Goal: Check status: Check status

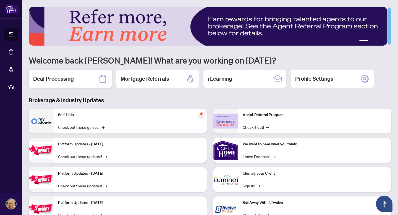
click at [73, 75] on h2 "Deal Processing" at bounding box center [53, 79] width 41 height 8
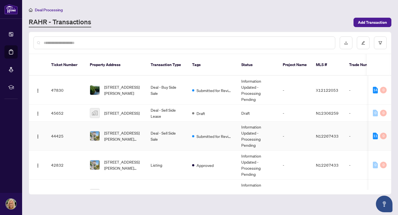
scroll to position [20, 0]
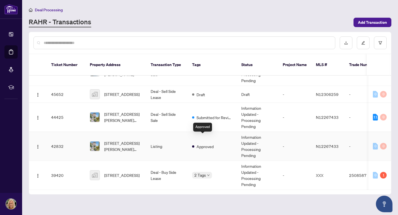
click at [209, 143] on span "Approved" at bounding box center [204, 146] width 17 height 6
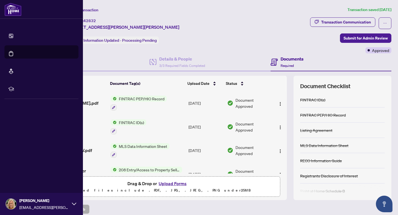
scroll to position [25, 0]
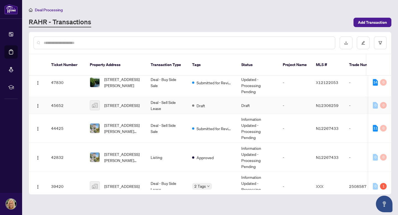
scroll to position [9, 0]
